Goal: Information Seeking & Learning: Learn about a topic

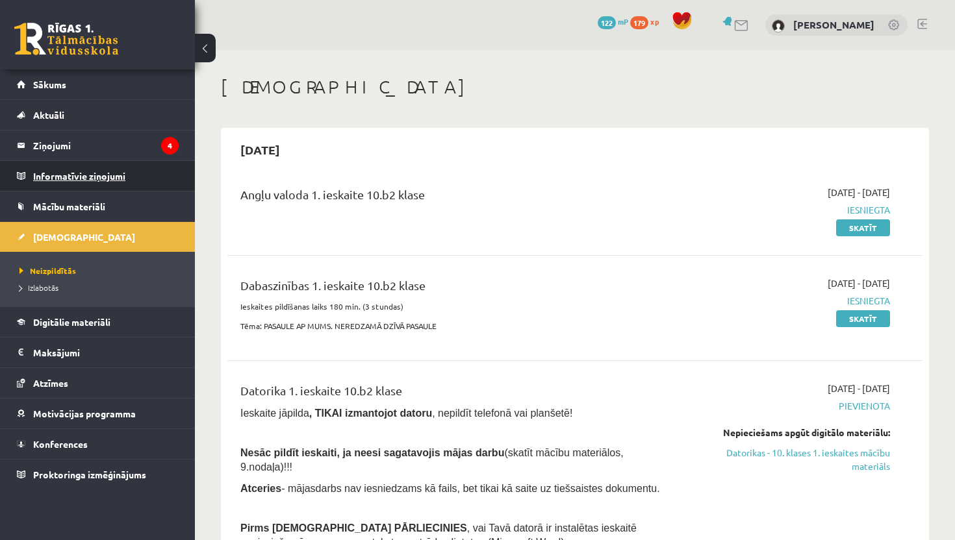
scroll to position [1169, 0]
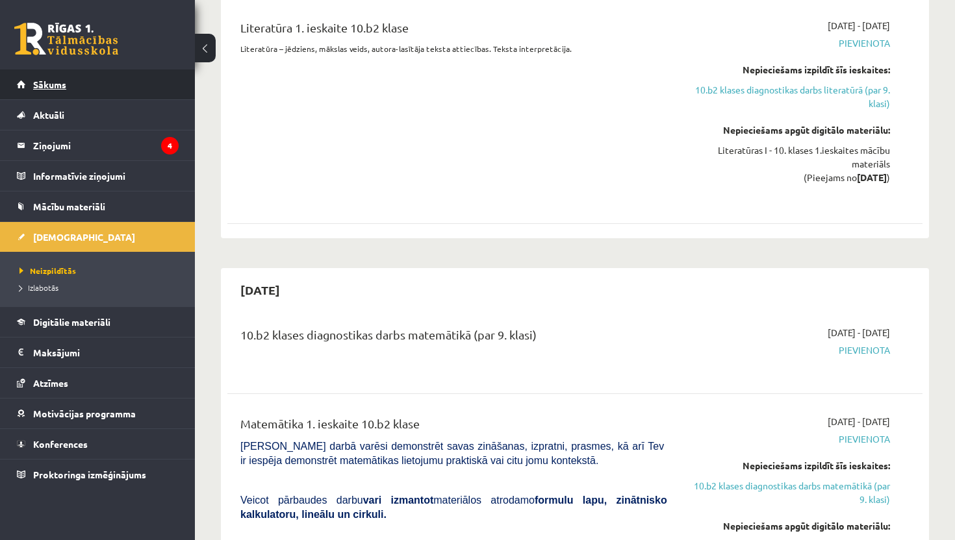
click at [88, 82] on link "Sākums" at bounding box center [98, 84] width 162 height 30
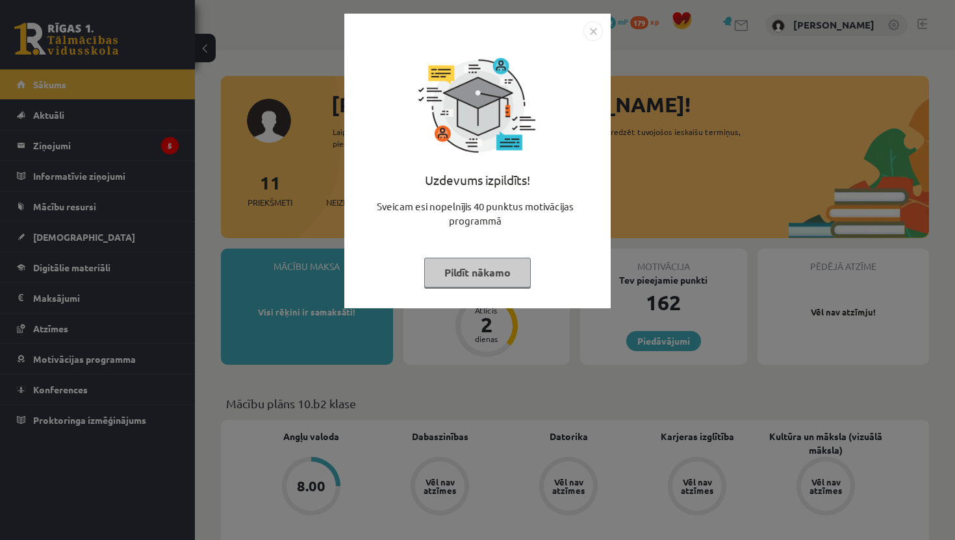
click at [594, 29] on img "Close" at bounding box center [592, 30] width 19 height 19
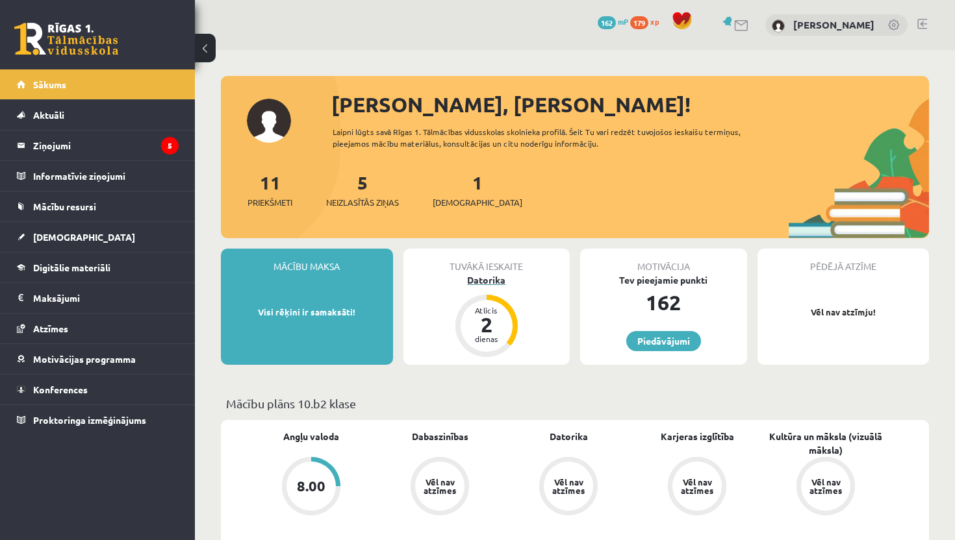
click at [466, 277] on div "Datorika" at bounding box center [486, 280] width 167 height 14
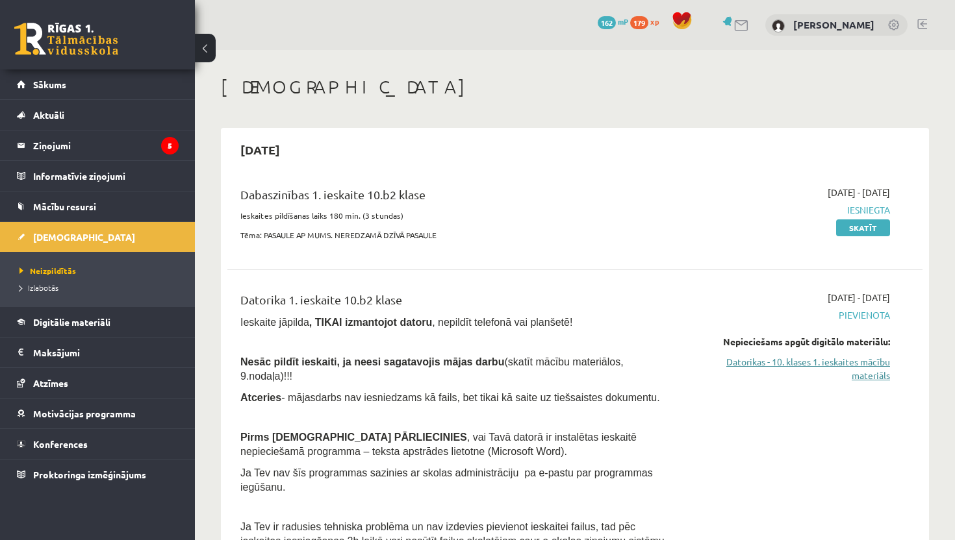
click at [818, 361] on link "Datorikas - 10. klases 1. ieskaites mācību materiāls" at bounding box center [788, 368] width 203 height 27
click at [850, 362] on link "Datorikas - 10. klases 1. ieskaites mācību materiāls" at bounding box center [788, 368] width 203 height 27
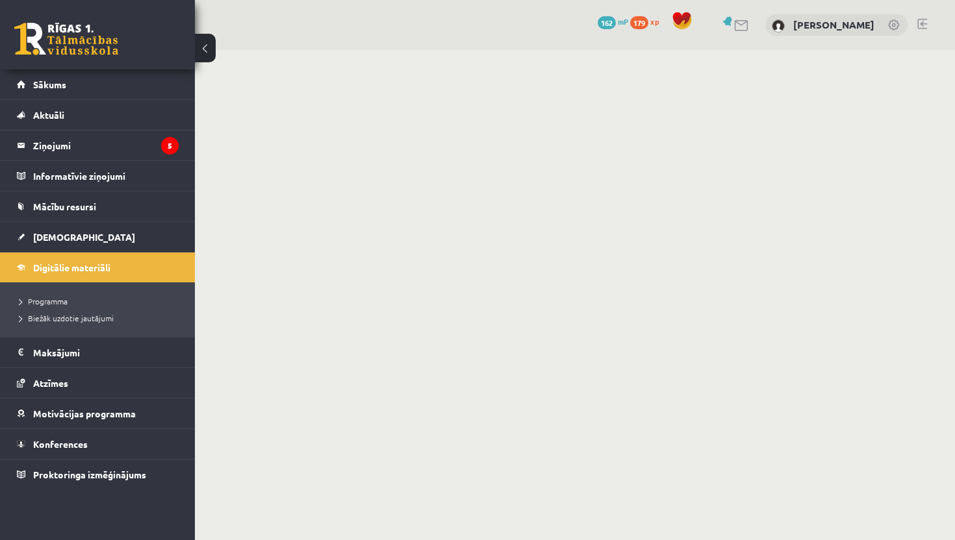
click at [598, 100] on body "0 Dāvanas 162 mP 179 xp Simona Silkāne Sākums Aktuāli Kā mācīties eSKOLĀ Kontak…" at bounding box center [477, 270] width 955 height 540
click at [946, 251] on body "0 Dāvanas 162 mP 179 xp Simona Silkāne Sākums Aktuāli Kā mācīties eSKOLĀ Kontak…" at bounding box center [477, 270] width 955 height 540
click at [69, 275] on link "Digitālie materiāli" at bounding box center [98, 268] width 162 height 30
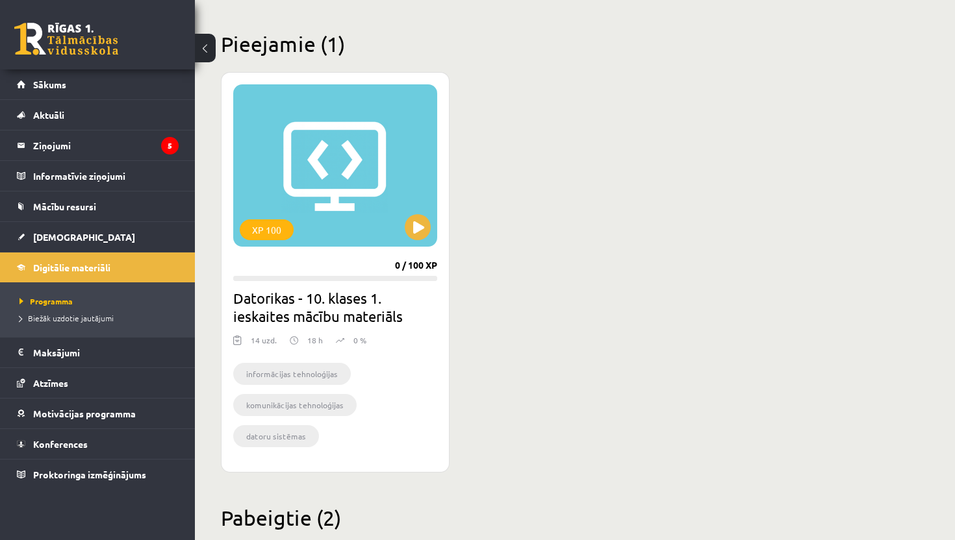
scroll to position [312, 0]
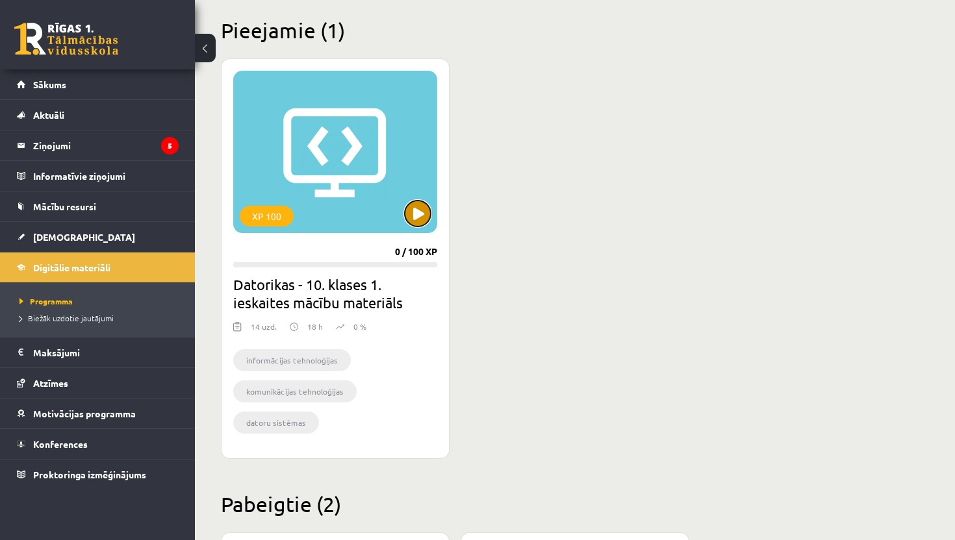
click at [420, 217] on button at bounding box center [418, 214] width 26 height 26
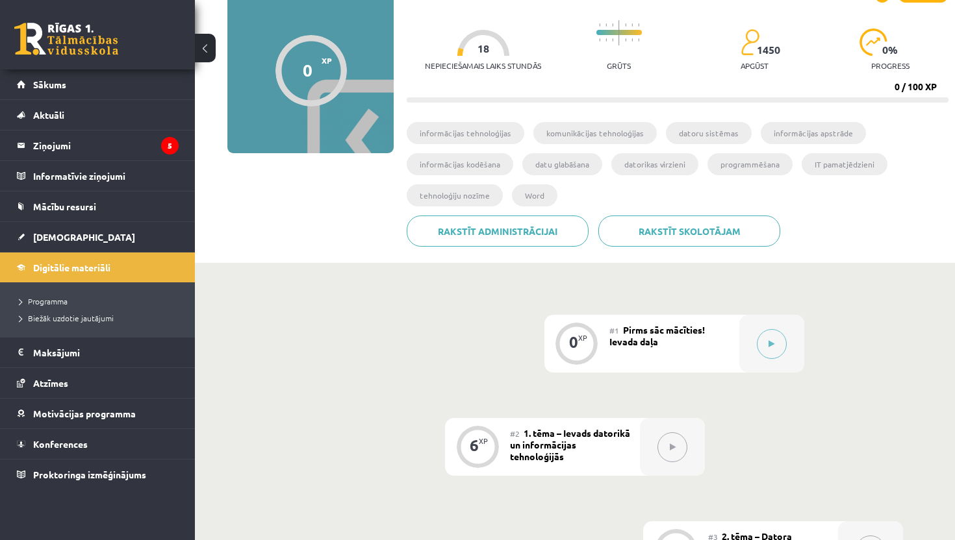
scroll to position [112, 0]
click at [766, 349] on button at bounding box center [772, 345] width 30 height 30
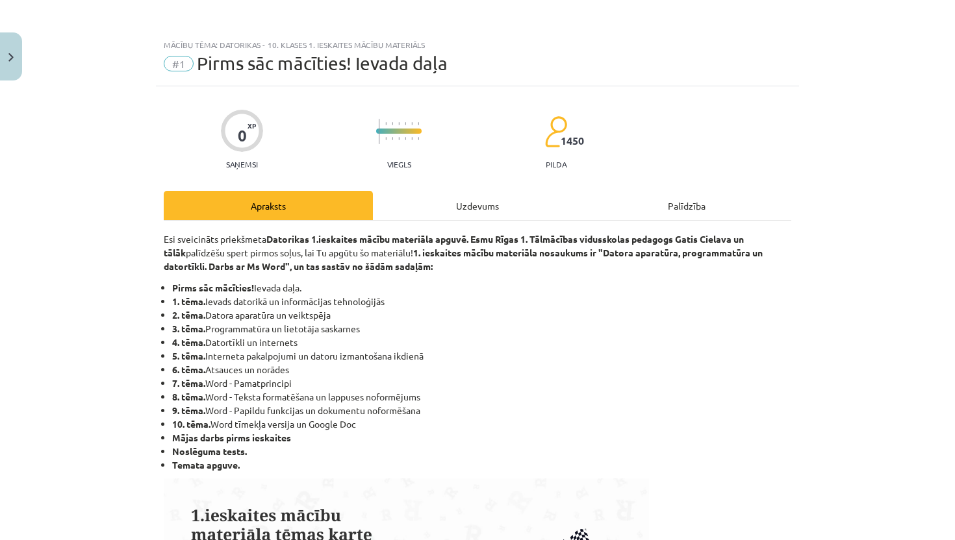
click at [472, 214] on div "Uzdevums" at bounding box center [477, 205] width 209 height 29
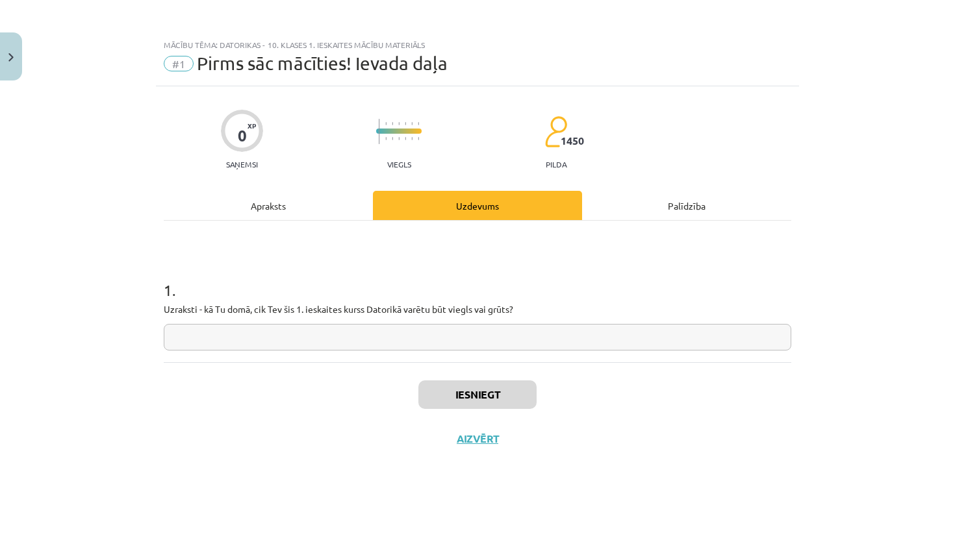
click at [949, 359] on div "Mācību tēma: Datorikas - 10. klases 1. ieskaites mācību materiāls #1 Pirms sāc …" at bounding box center [477, 270] width 955 height 540
click at [301, 331] on input "text" at bounding box center [477, 337] width 627 height 27
type input "******"
click at [505, 397] on button "Iesniegt" at bounding box center [477, 395] width 118 height 29
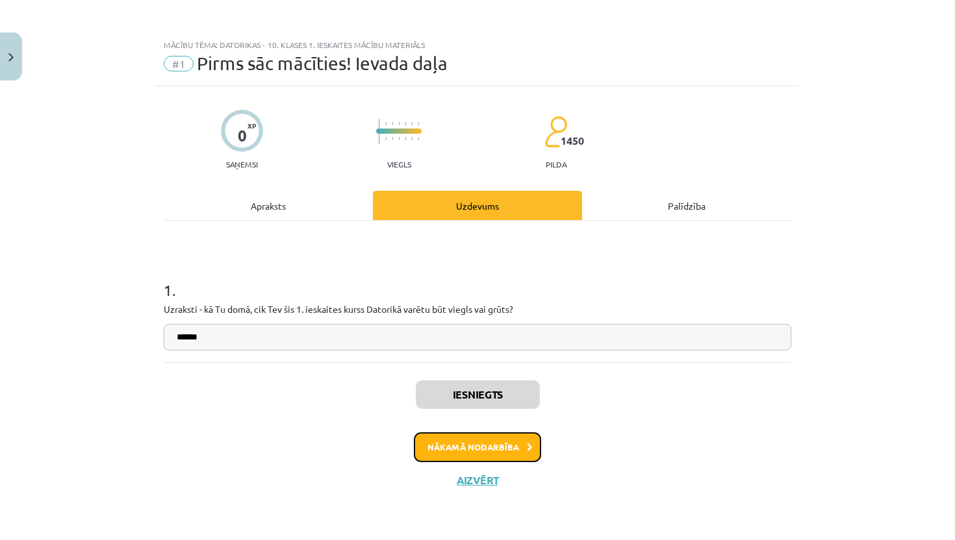
click at [495, 444] on button "Nākamā nodarbība" at bounding box center [477, 448] width 127 height 30
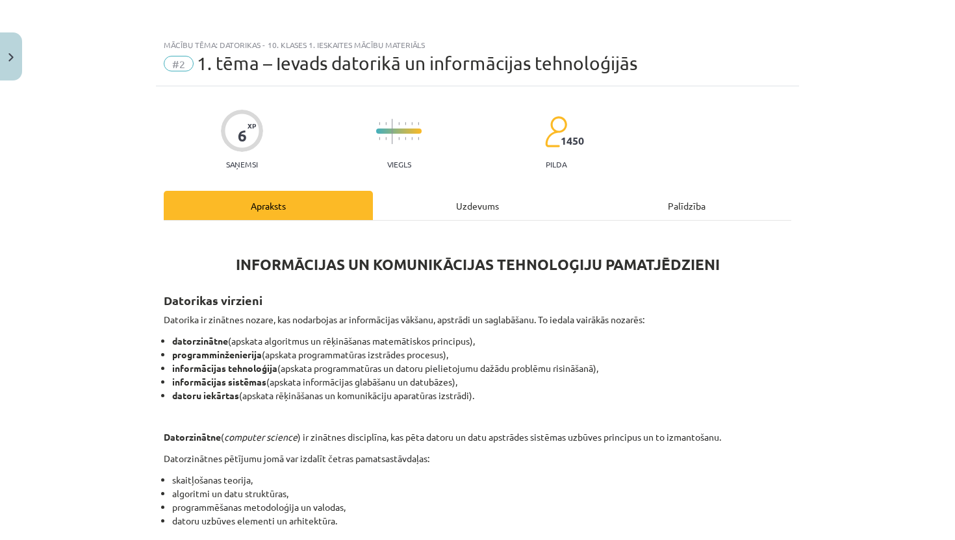
click at [478, 203] on div "Uzdevums" at bounding box center [477, 205] width 209 height 29
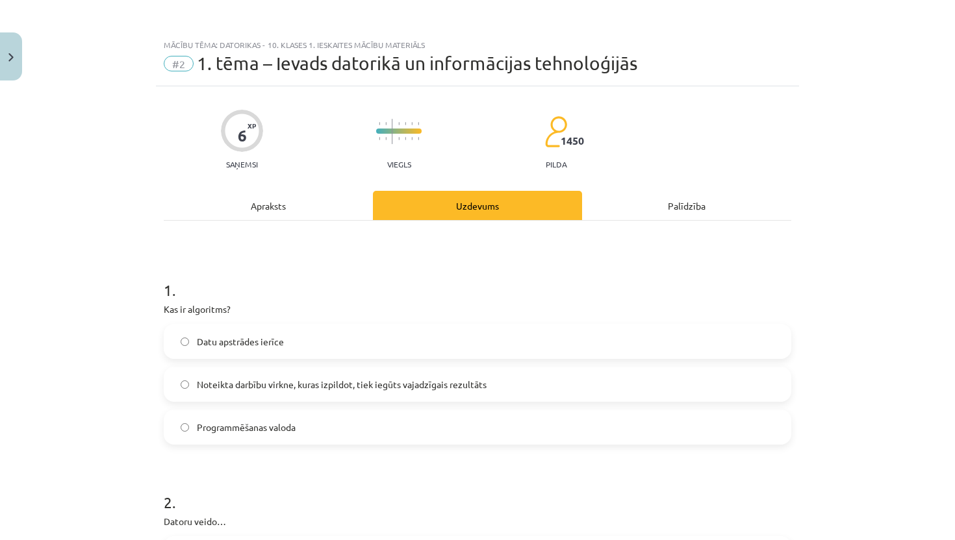
scroll to position [32, 0]
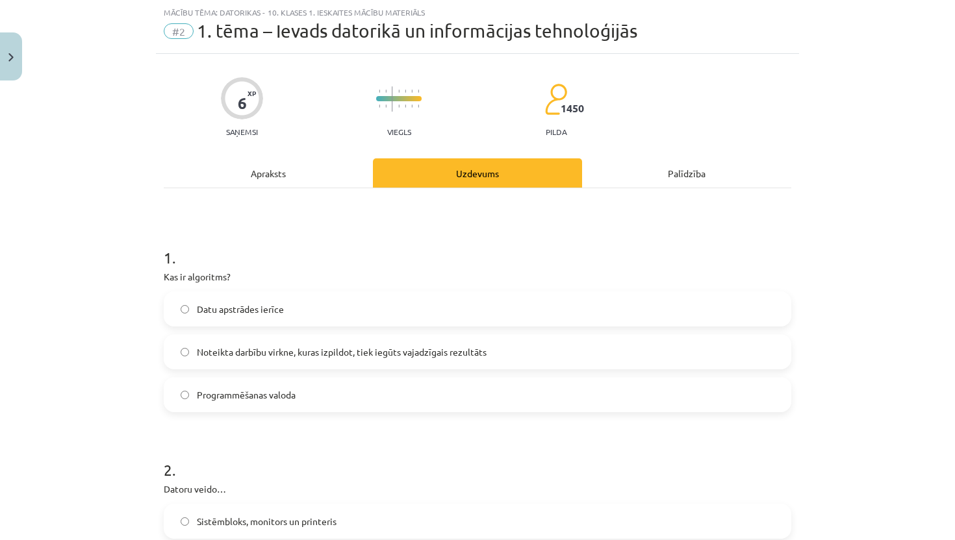
click at [952, 347] on div "Mācību tēma: Datorikas - 10. klases 1. ieskaites mācību materiāls #2 1. tēma – …" at bounding box center [477, 270] width 955 height 540
click at [954, 346] on div "Mācību tēma: Datorikas - 10. klases 1. ieskaites mācību materiāls #2 1. tēma – …" at bounding box center [477, 270] width 955 height 540
click at [950, 346] on div "Mācību tēma: Datorikas - 10. klases 1. ieskaites mācību materiāls #2 1. tēma – …" at bounding box center [477, 270] width 955 height 540
click at [949, 346] on div "Mācību tēma: Datorikas - 10. klases 1. ieskaites mācību materiāls #2 1. tēma – …" at bounding box center [477, 270] width 955 height 540
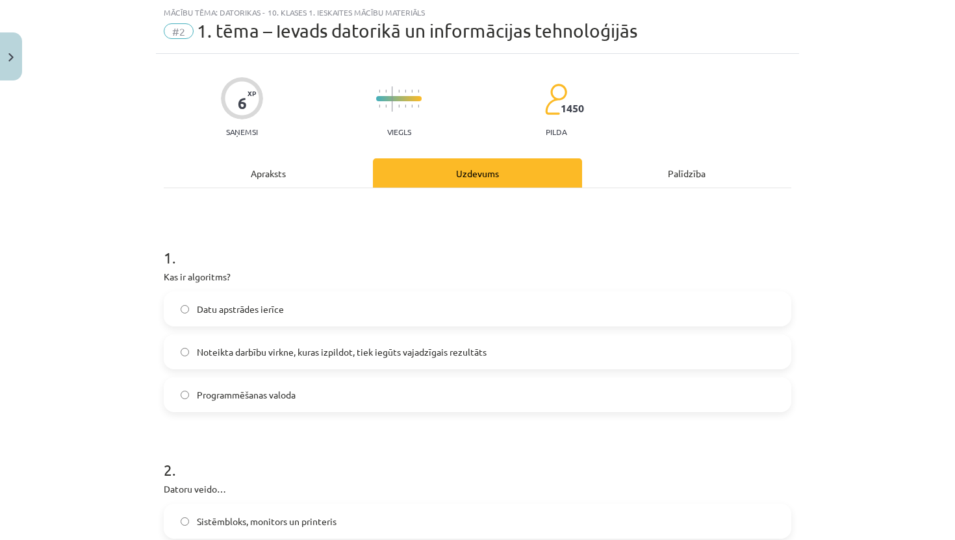
click at [949, 346] on div "Mācību tēma: Datorikas - 10. klases 1. ieskaites mācību materiāls #2 1. tēma – …" at bounding box center [477, 270] width 955 height 540
